Goal: Transaction & Acquisition: Obtain resource

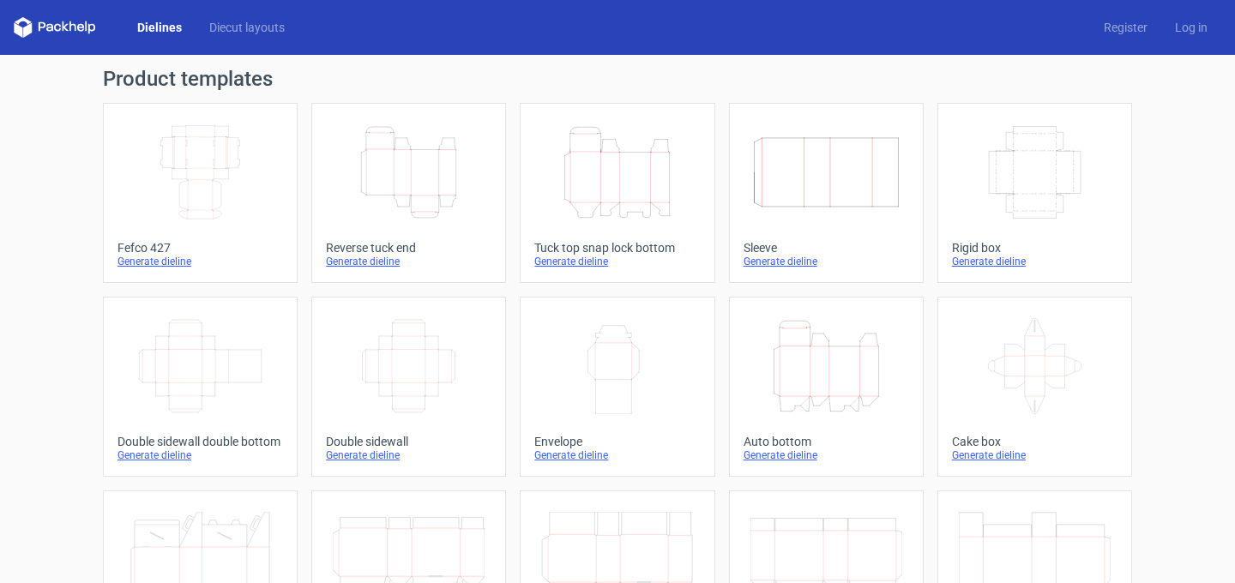
click at [193, 172] on icon "Width Depth Height" at bounding box center [200, 172] width 152 height 96
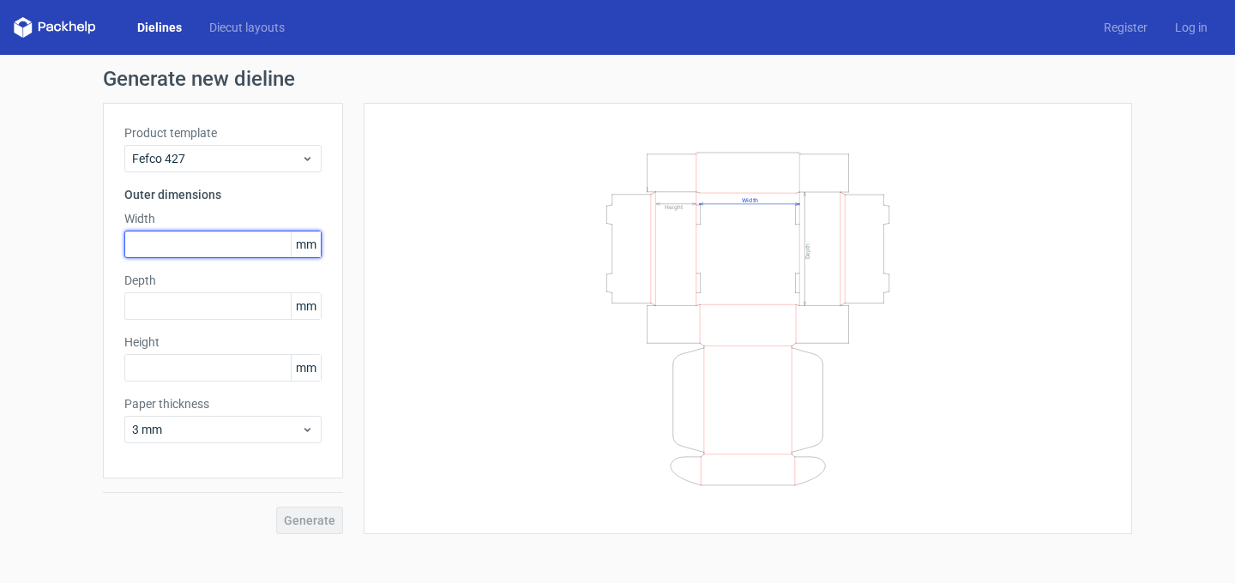
click at [221, 236] on input "text" at bounding box center [222, 244] width 197 height 27
type input "220"
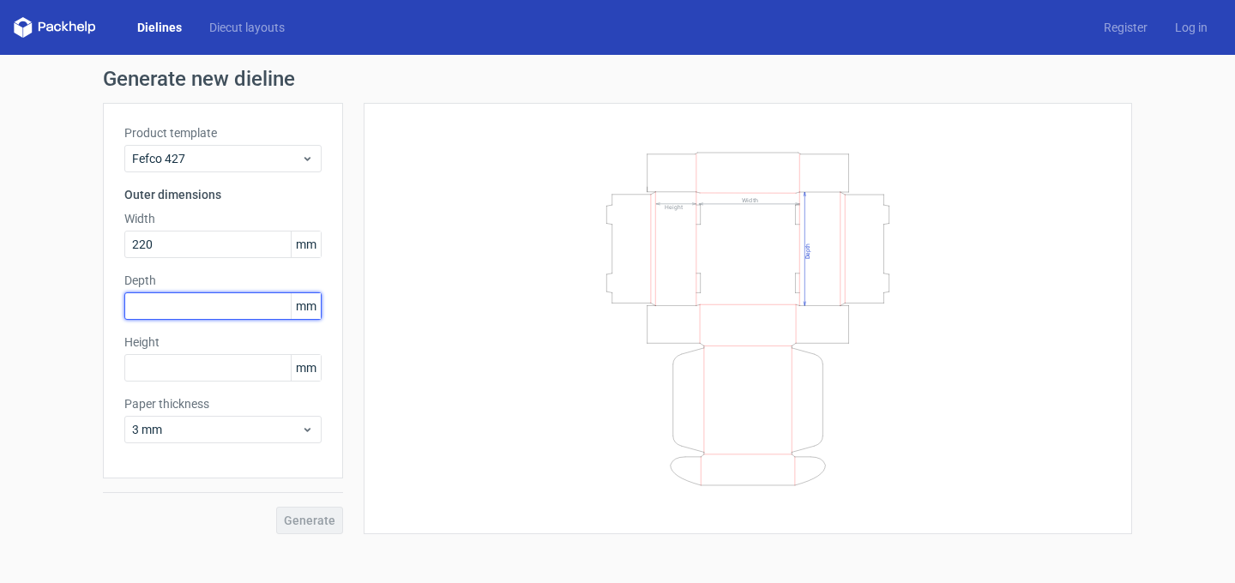
click at [186, 304] on input "text" at bounding box center [222, 305] width 197 height 27
type input "150"
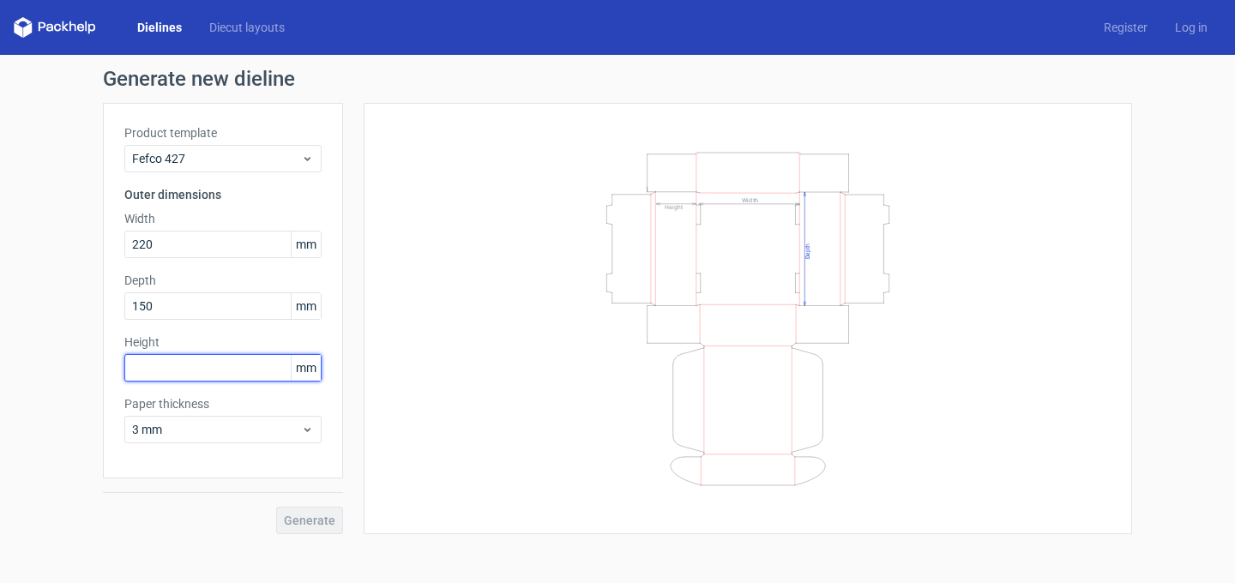
click at [159, 373] on input "text" at bounding box center [222, 367] width 197 height 27
type input "48"
click at [307, 519] on span "Generate" at bounding box center [309, 520] width 51 height 12
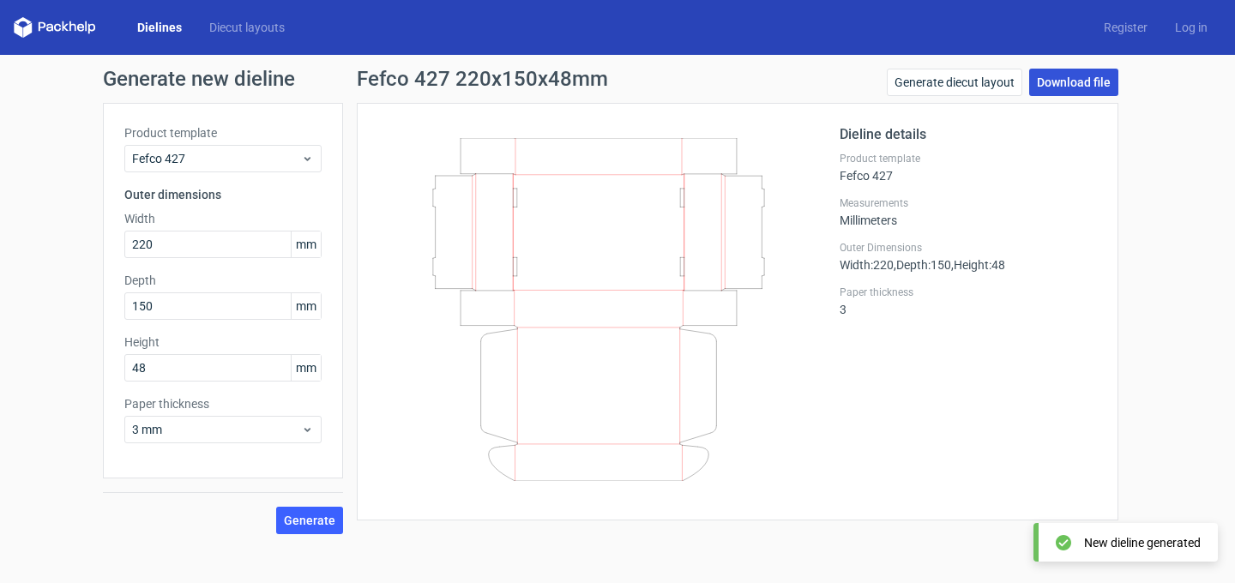
click at [1097, 86] on link "Download file" at bounding box center [1073, 82] width 89 height 27
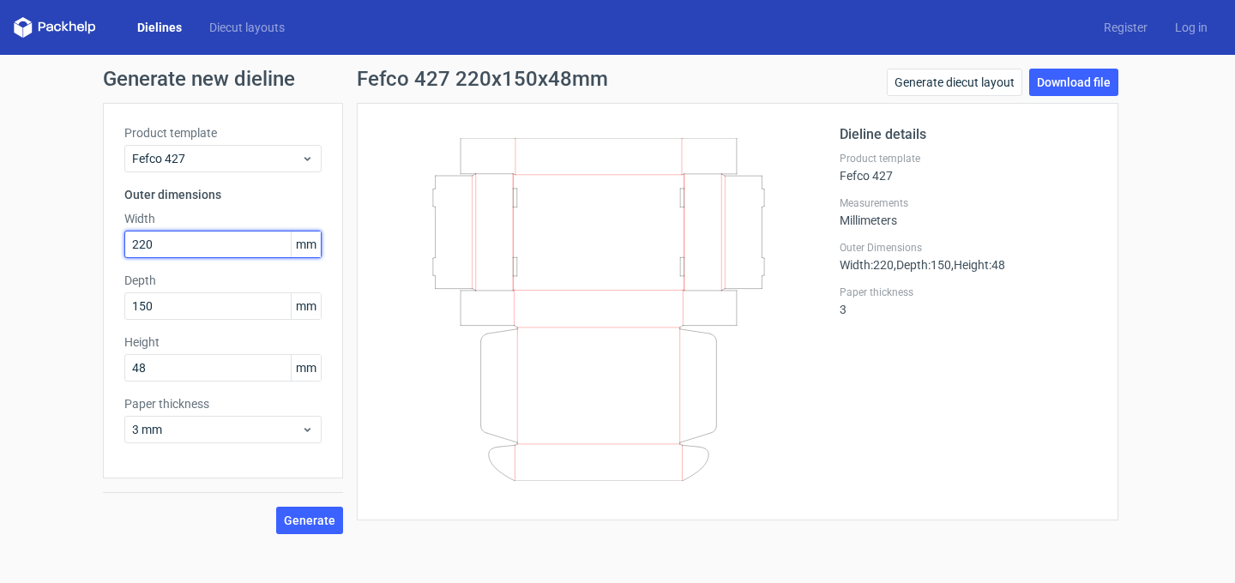
click at [173, 250] on input "220" at bounding box center [222, 244] width 197 height 27
type input "230"
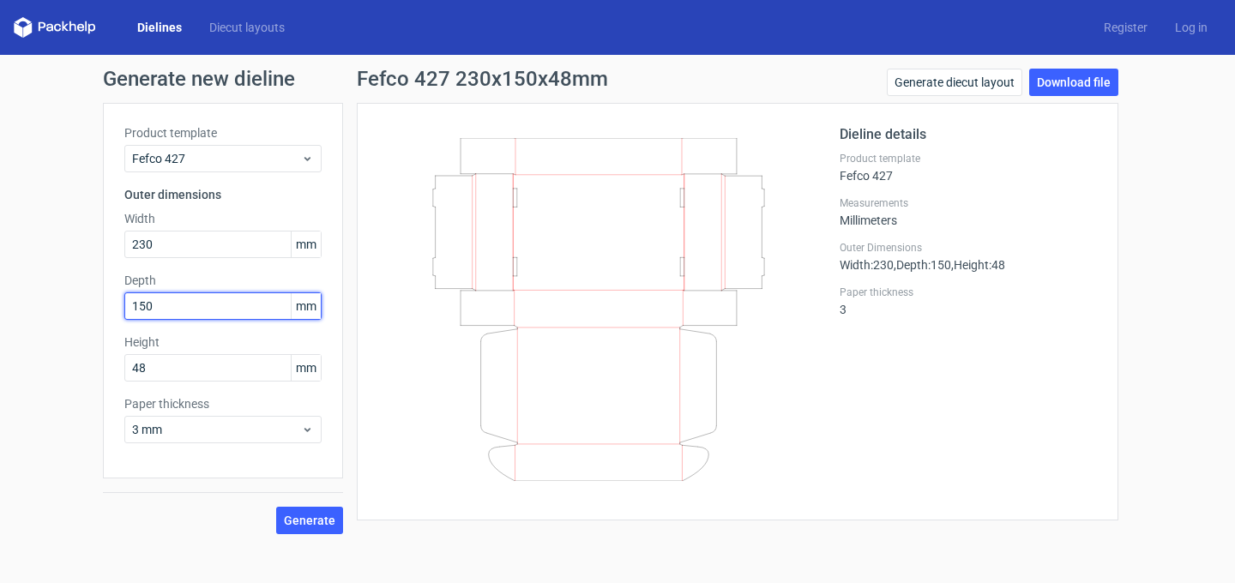
click at [200, 307] on input "150" at bounding box center [222, 305] width 197 height 27
type input "165"
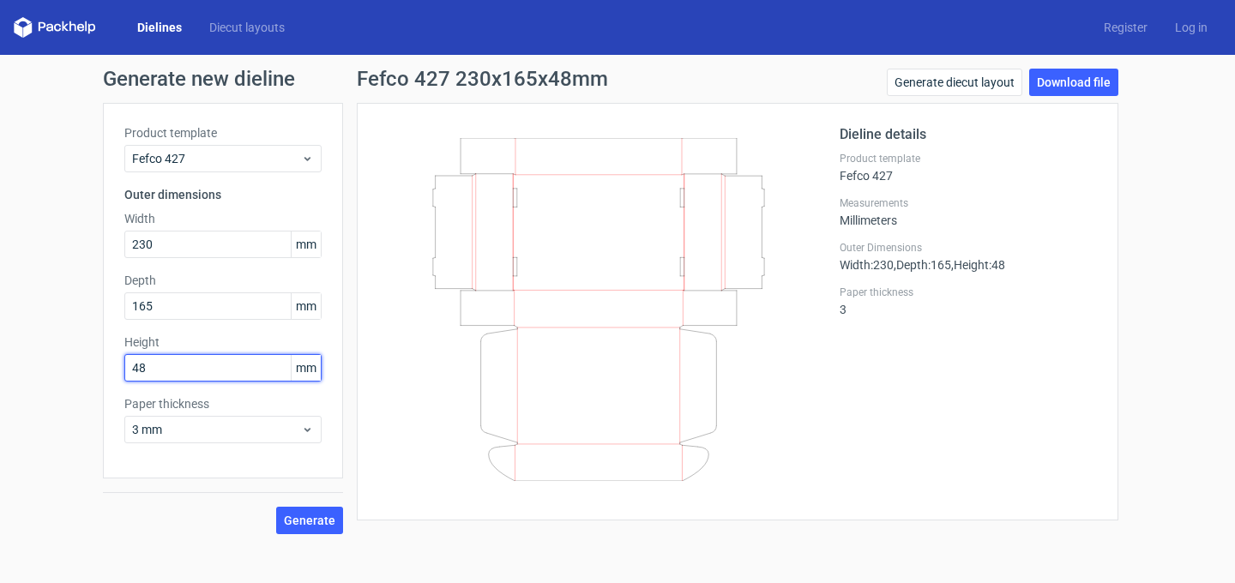
drag, startPoint x: 201, startPoint y: 364, endPoint x: 12, endPoint y: 363, distance: 188.6
click at [12, 364] on div "Generate new dieline Product template Fefco 427 Outer dimensions Width 230 mm D…" at bounding box center [617, 301] width 1235 height 493
type input "80"
click at [310, 517] on span "Generate" at bounding box center [309, 520] width 51 height 12
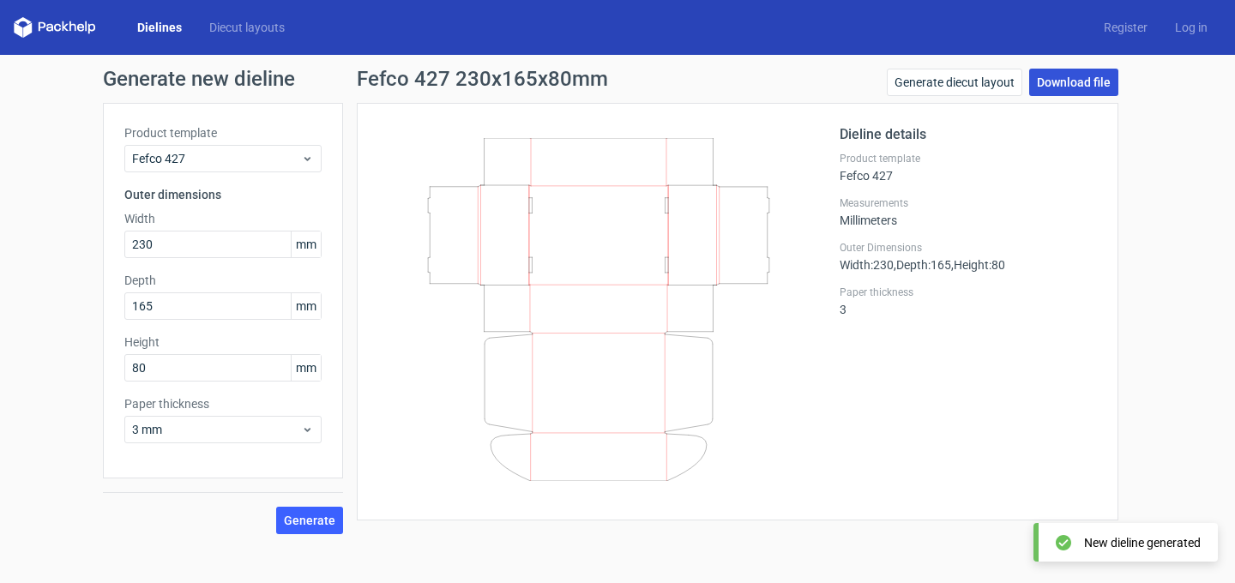
click at [1082, 81] on link "Download file" at bounding box center [1073, 82] width 89 height 27
click at [153, 21] on link "Dielines" at bounding box center [159, 27] width 72 height 17
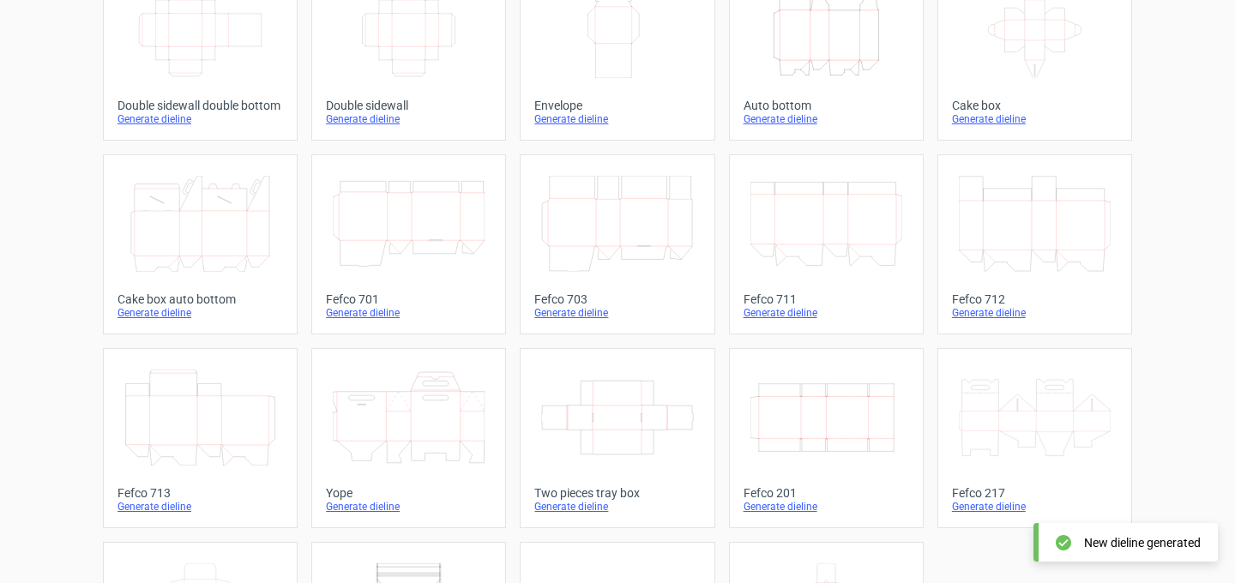
scroll to position [397, 0]
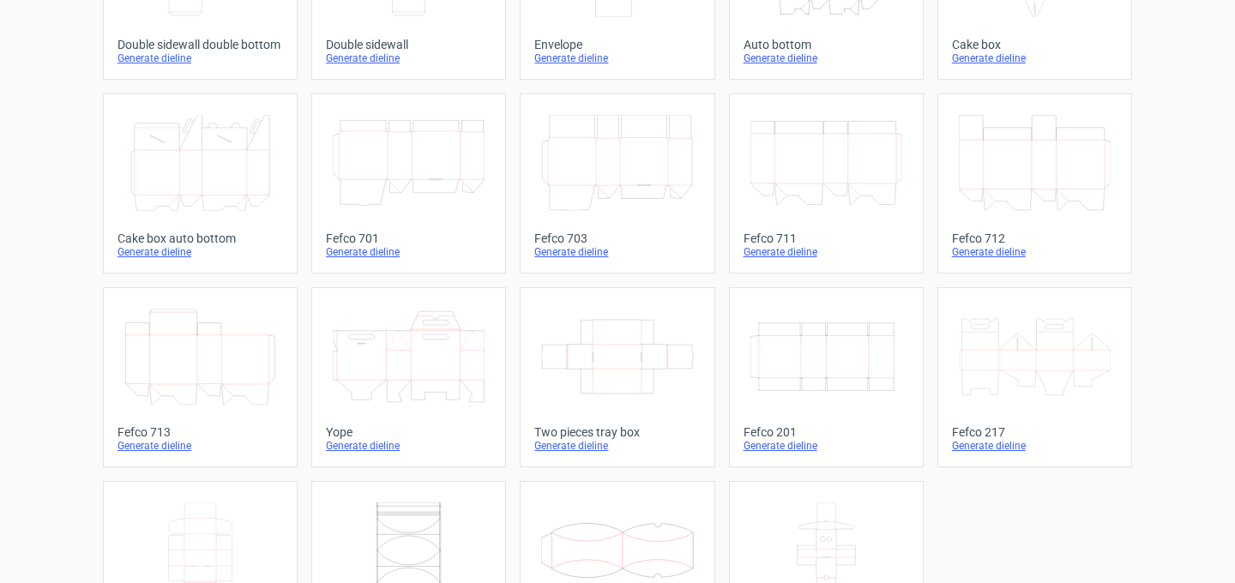
click at [819, 345] on icon "Width Depth Height" at bounding box center [826, 357] width 152 height 96
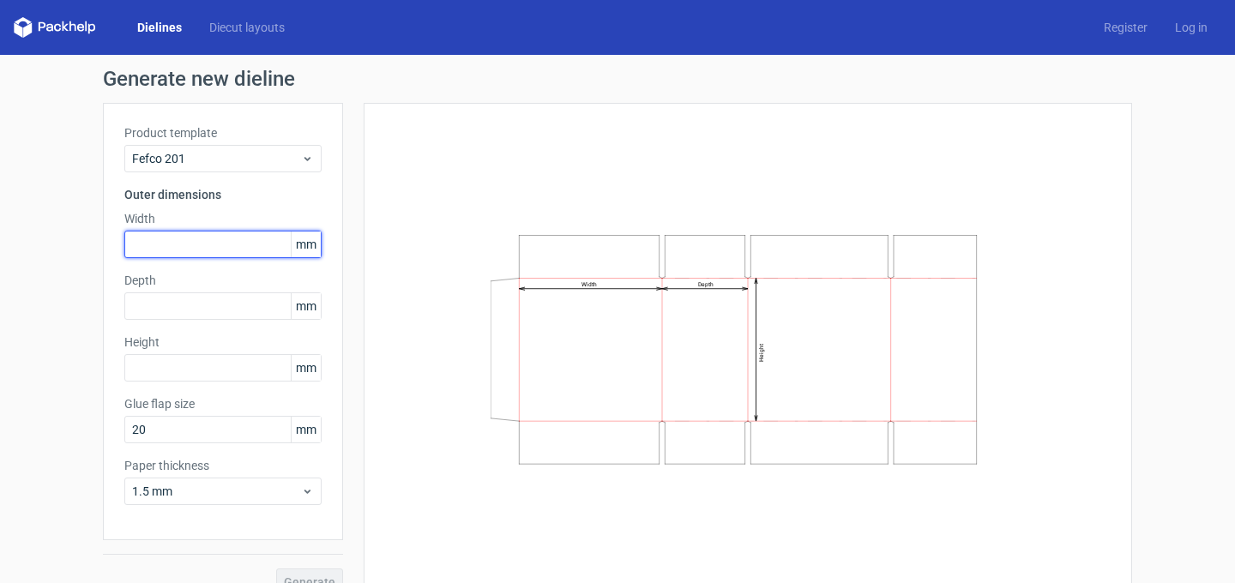
click at [228, 244] on input "text" at bounding box center [222, 244] width 197 height 27
type input "190"
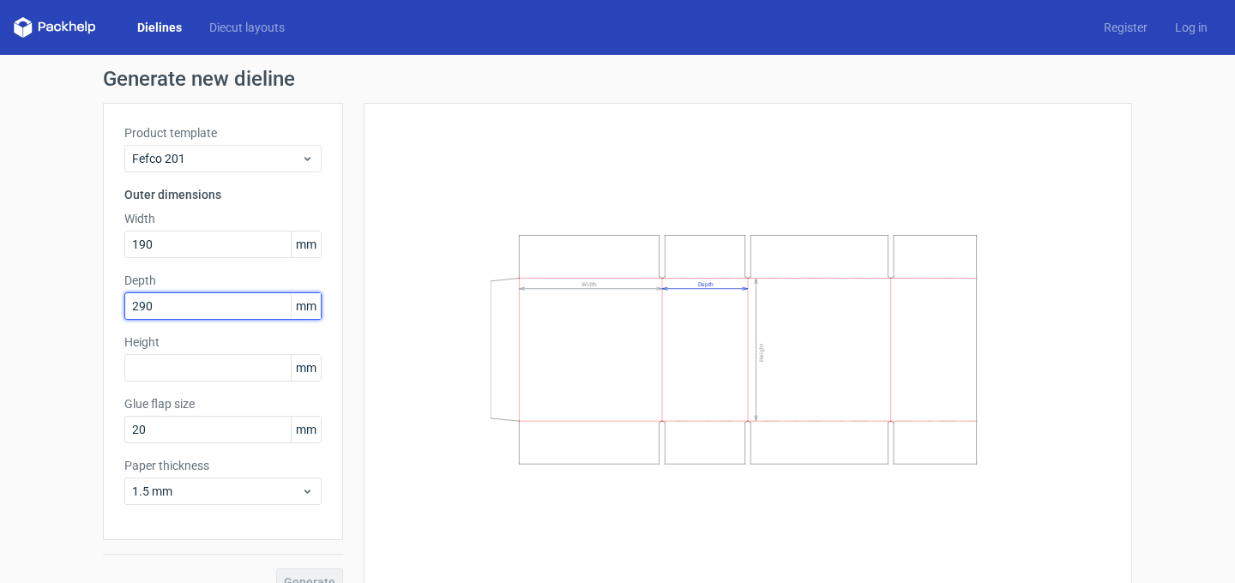
type input "290"
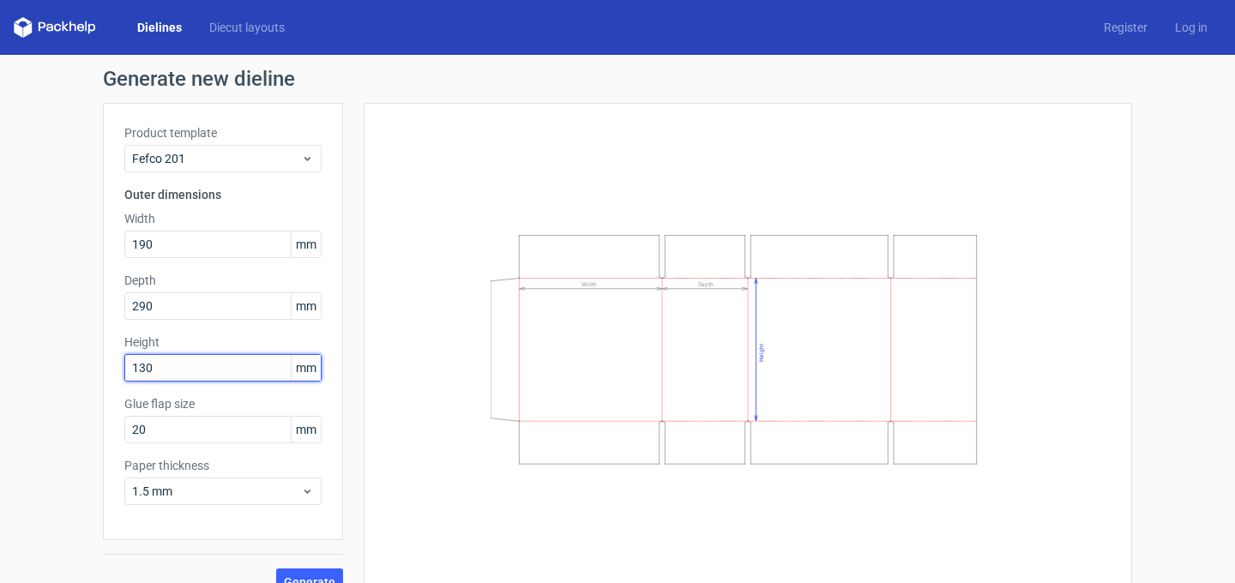
scroll to position [27, 0]
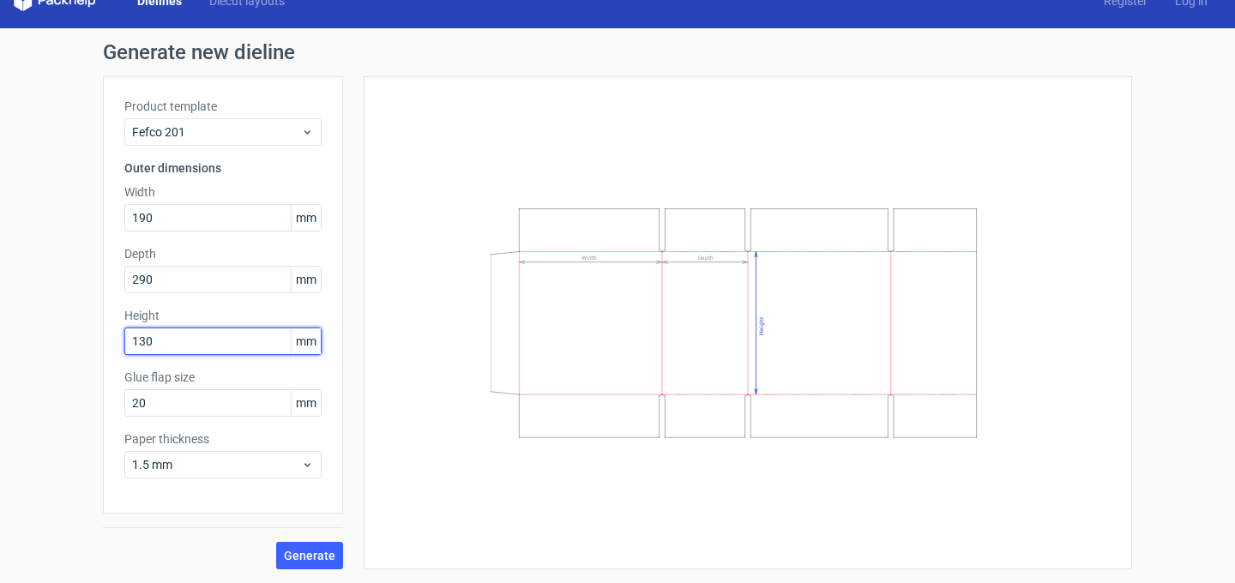
type input "130"
click at [296, 546] on button "Generate" at bounding box center [309, 555] width 67 height 27
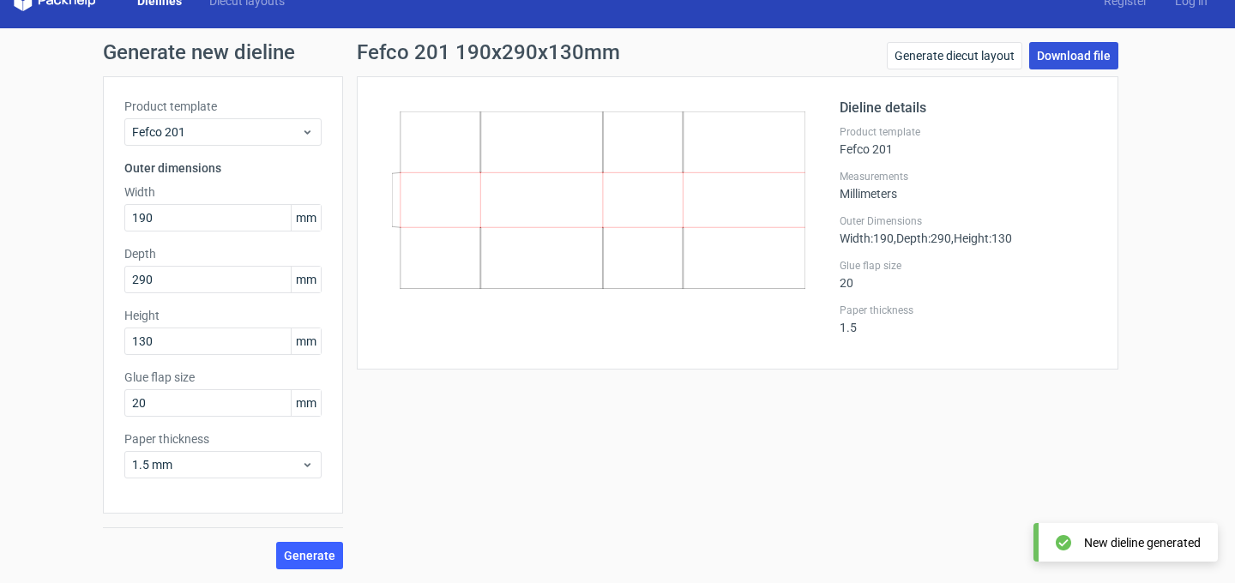
click at [1046, 62] on link "Download file" at bounding box center [1073, 55] width 89 height 27
